Goal: Find specific page/section: Find specific page/section

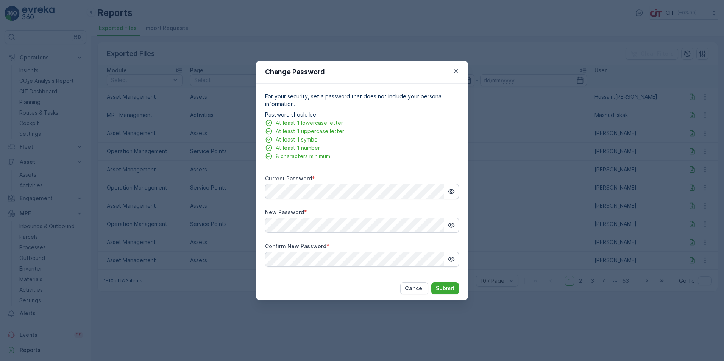
scroll to position [49, 0]
click at [454, 69] on icon "button" at bounding box center [456, 71] width 8 height 8
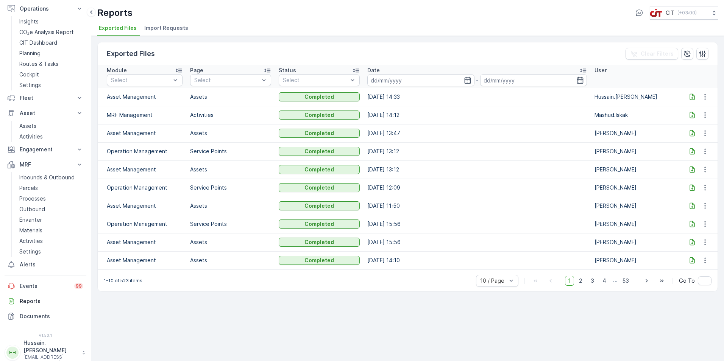
drag, startPoint x: 442, startPoint y: 32, endPoint x: 432, endPoint y: 32, distance: 9.5
click at [442, 32] on ul "Exported Files Import Requests" at bounding box center [404, 29] width 615 height 13
click at [37, 19] on p "Insights" at bounding box center [28, 22] width 19 height 8
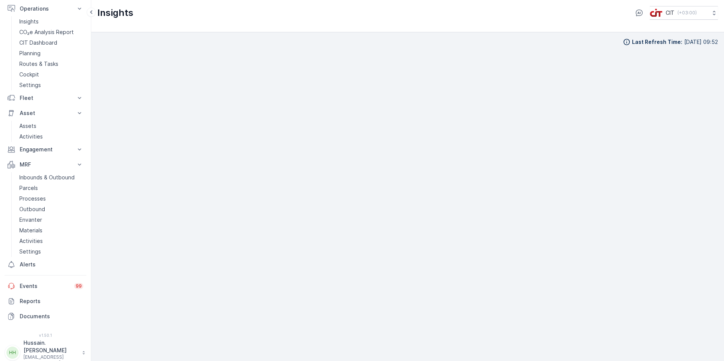
scroll to position [9, 0]
click at [66, 288] on p "Events" at bounding box center [45, 287] width 50 height 8
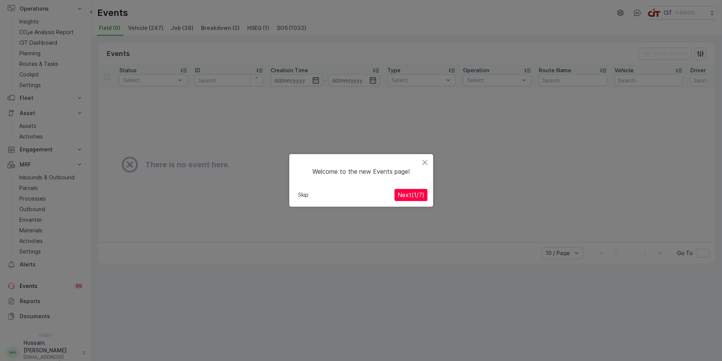
click at [425, 161] on icon "Close" at bounding box center [424, 162] width 5 height 5
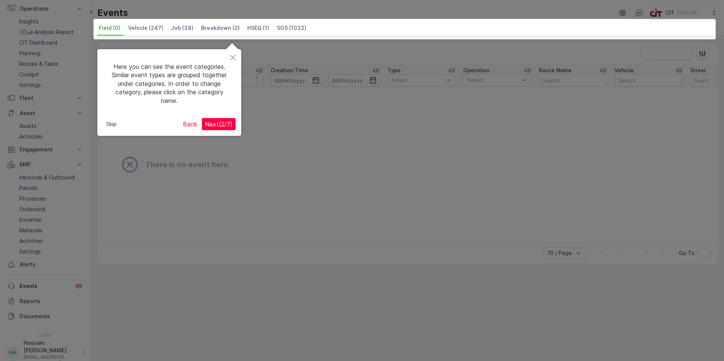
click at [233, 56] on icon "Close" at bounding box center [232, 57] width 5 height 5
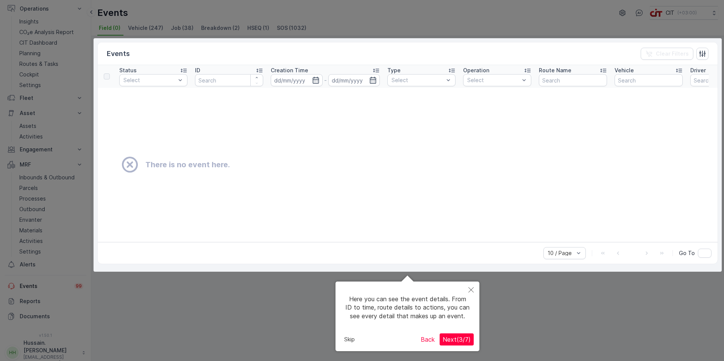
click at [473, 288] on icon "Close" at bounding box center [471, 290] width 5 height 5
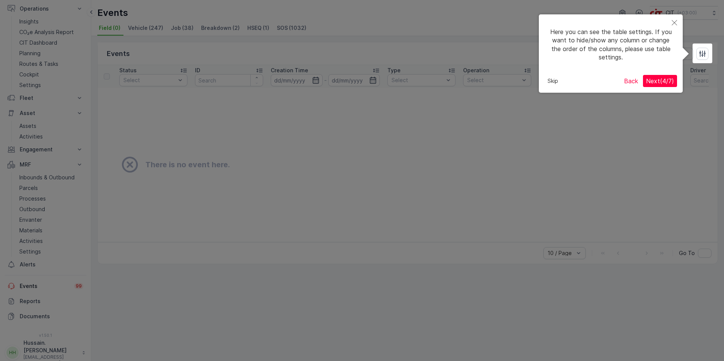
click at [633, 83] on button "Back" at bounding box center [631, 81] width 20 height 12
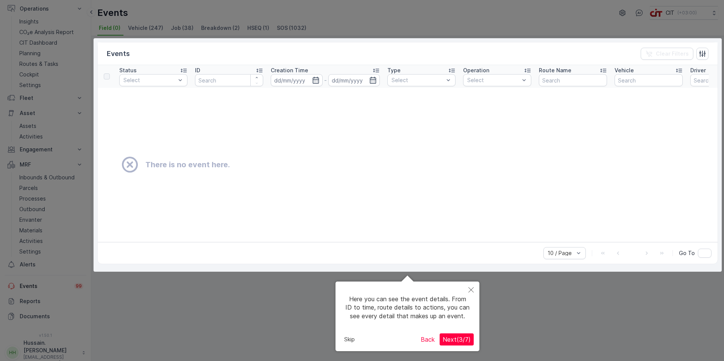
click at [426, 337] on button "Back" at bounding box center [428, 340] width 20 height 12
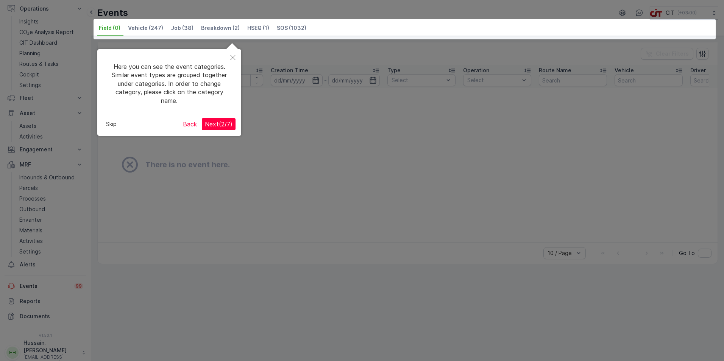
click at [113, 124] on button "Skip" at bounding box center [111, 124] width 17 height 11
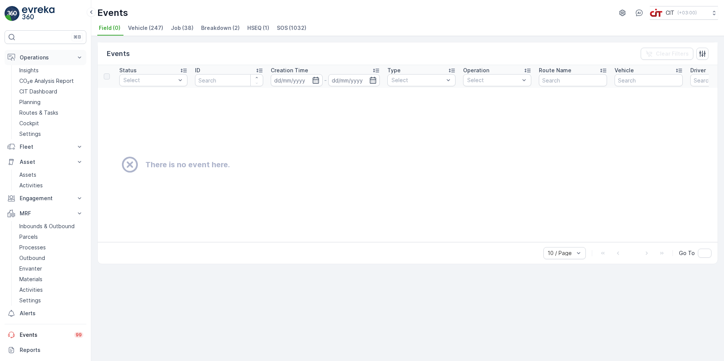
click at [45, 53] on button "Operations" at bounding box center [46, 57] width 82 height 15
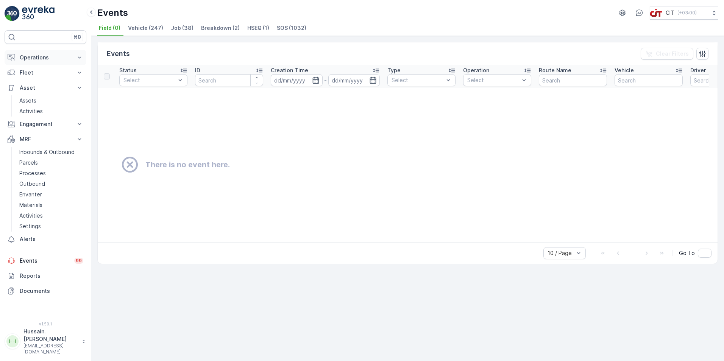
click at [45, 53] on button "Operations" at bounding box center [46, 57] width 82 height 15
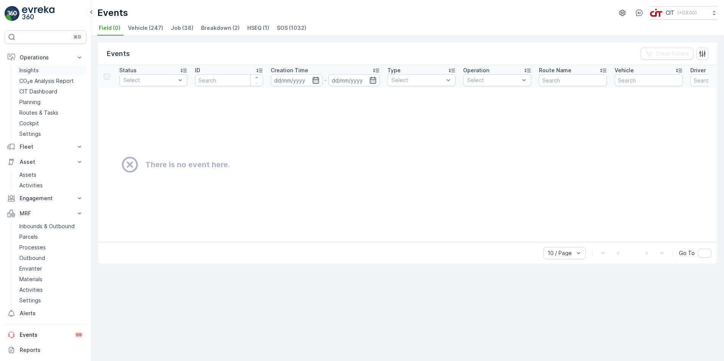
click at [36, 70] on p "Insights" at bounding box center [28, 71] width 19 height 8
